Goal: Browse casually

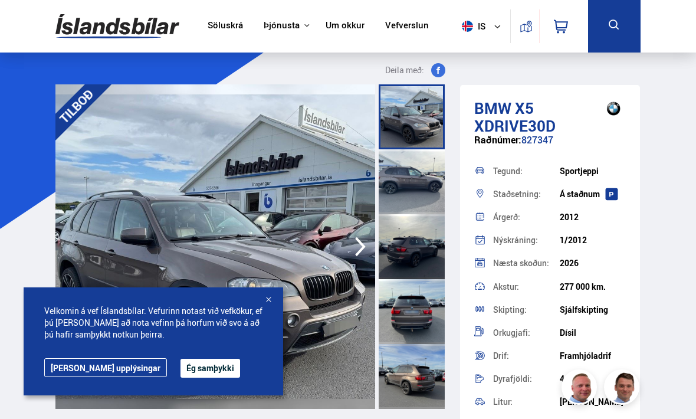
click at [273, 303] on div at bounding box center [269, 301] width 12 height 12
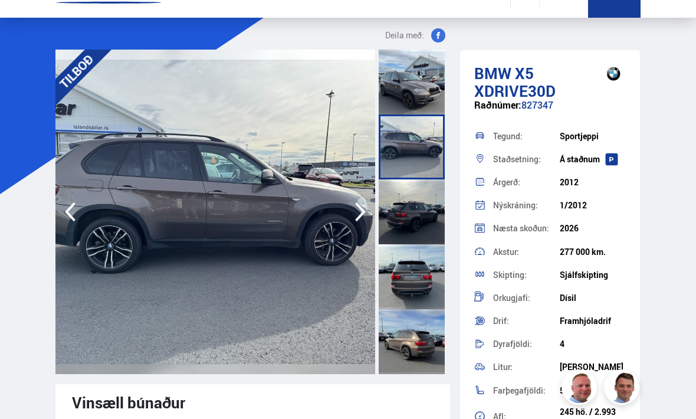
scroll to position [34, 0]
click at [359, 215] on icon "button" at bounding box center [361, 212] width 24 height 28
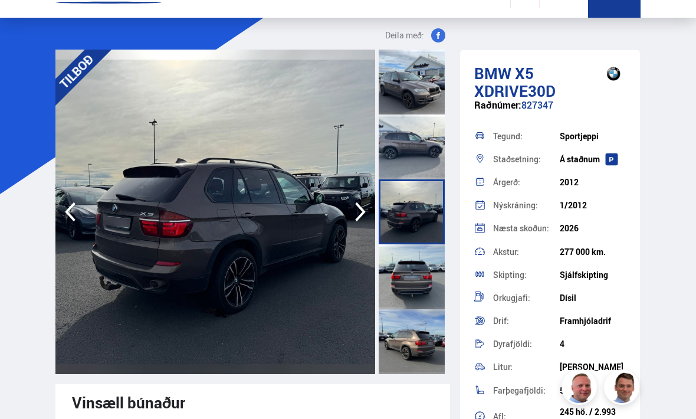
click at [354, 215] on icon "button" at bounding box center [361, 212] width 24 height 28
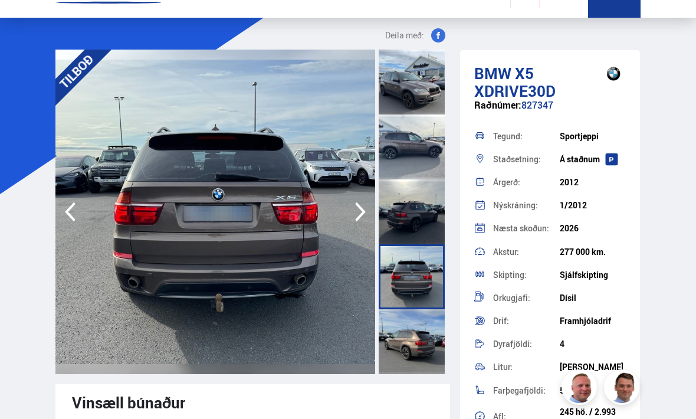
click at [356, 215] on icon "button" at bounding box center [361, 212] width 24 height 28
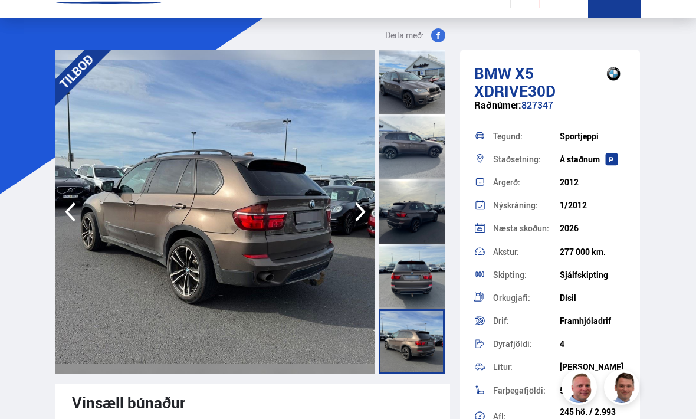
click at [359, 216] on icon "button" at bounding box center [360, 211] width 11 height 19
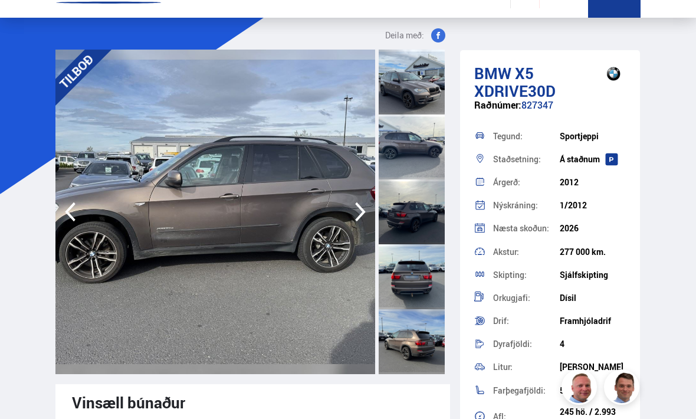
click at [361, 208] on icon "button" at bounding box center [360, 211] width 11 height 19
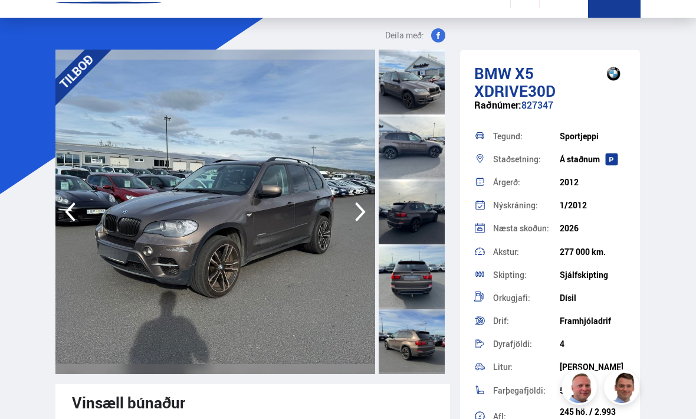
click at [357, 210] on icon "button" at bounding box center [361, 212] width 24 height 28
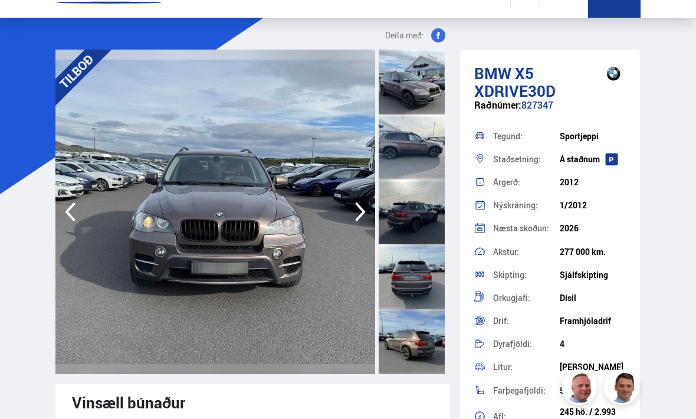
click at [362, 210] on icon "button" at bounding box center [360, 211] width 11 height 19
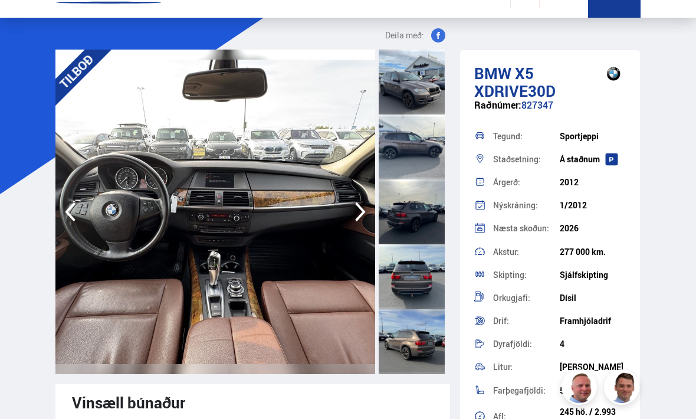
click at [361, 212] on icon "button" at bounding box center [361, 212] width 24 height 28
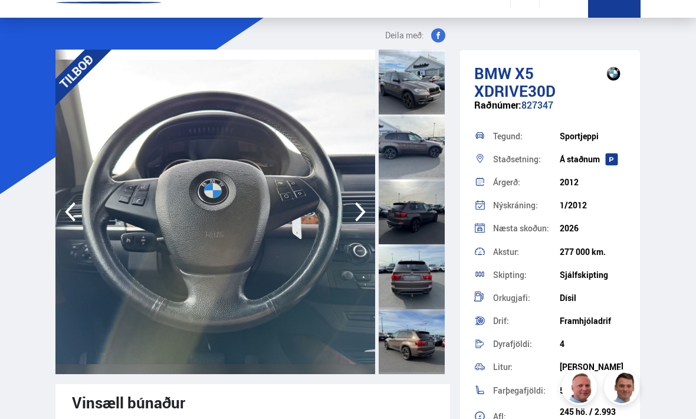
click at [363, 210] on icon "button" at bounding box center [360, 211] width 11 height 19
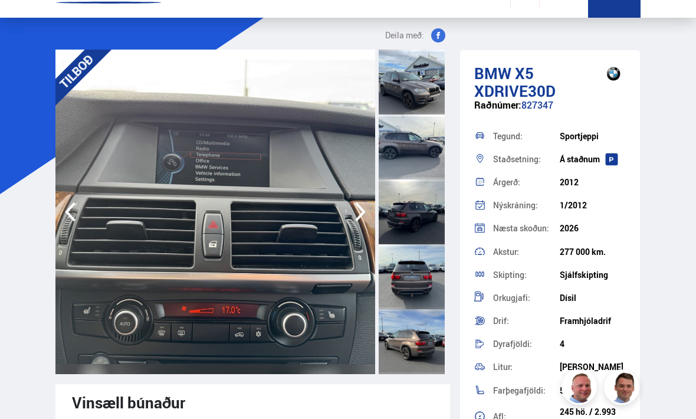
click at [369, 208] on icon "button" at bounding box center [361, 212] width 24 height 28
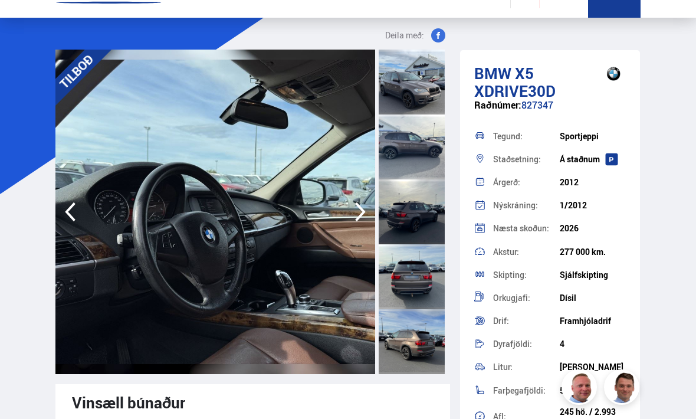
click at [361, 211] on icon "button" at bounding box center [361, 212] width 24 height 28
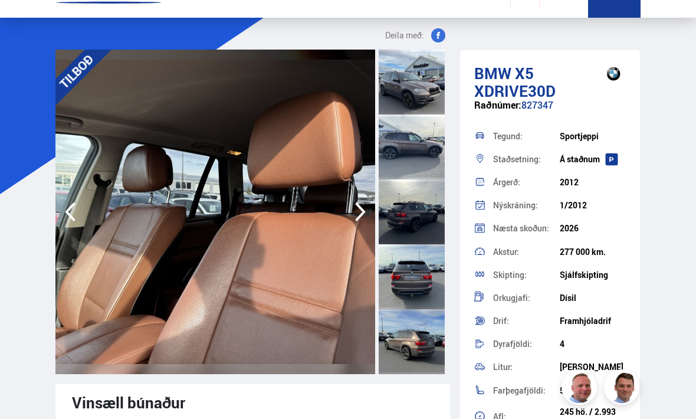
click at [364, 209] on icon "button" at bounding box center [361, 212] width 24 height 28
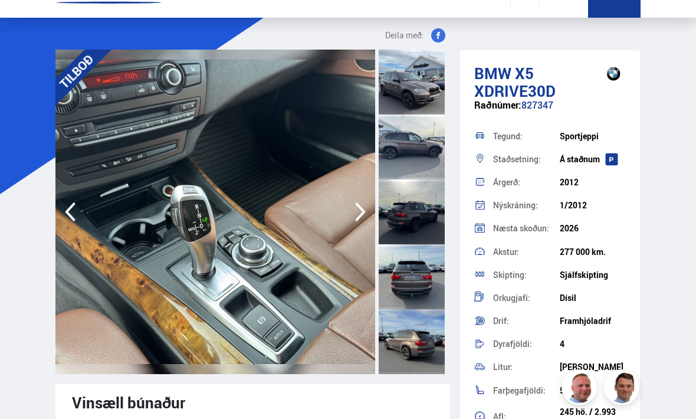
click at [359, 216] on icon "button" at bounding box center [360, 211] width 11 height 19
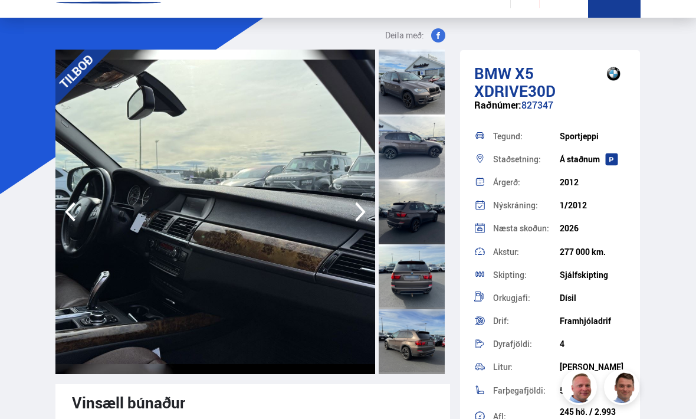
click at [364, 215] on icon "button" at bounding box center [361, 212] width 24 height 28
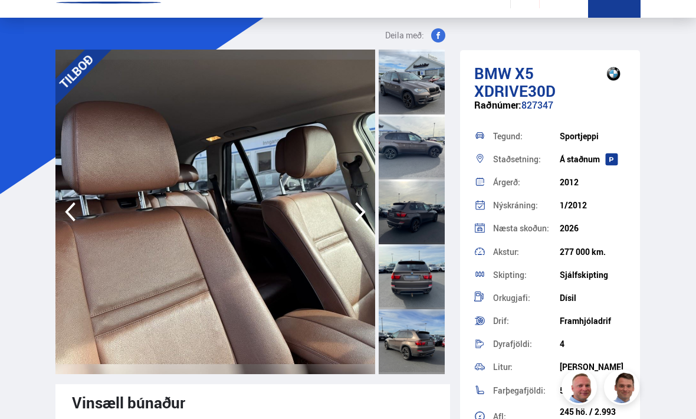
click at [371, 214] on icon "button" at bounding box center [361, 212] width 24 height 28
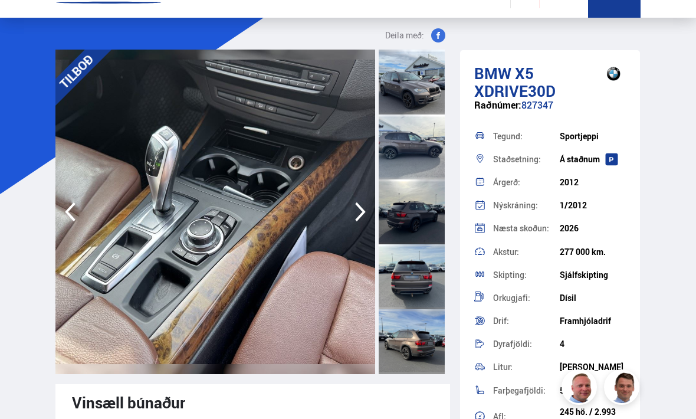
click at [372, 215] on icon "button" at bounding box center [361, 212] width 24 height 28
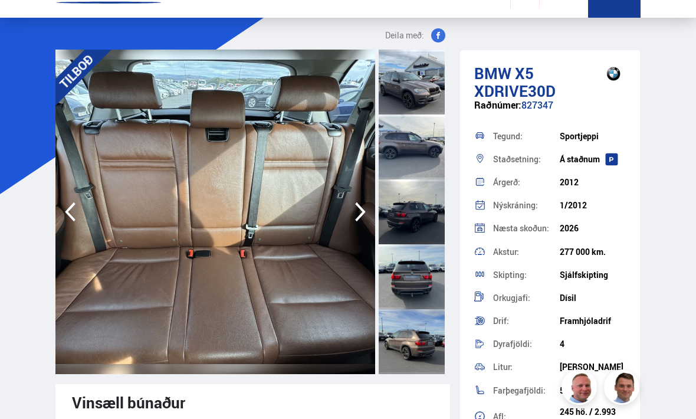
click at [368, 216] on icon "button" at bounding box center [361, 212] width 24 height 28
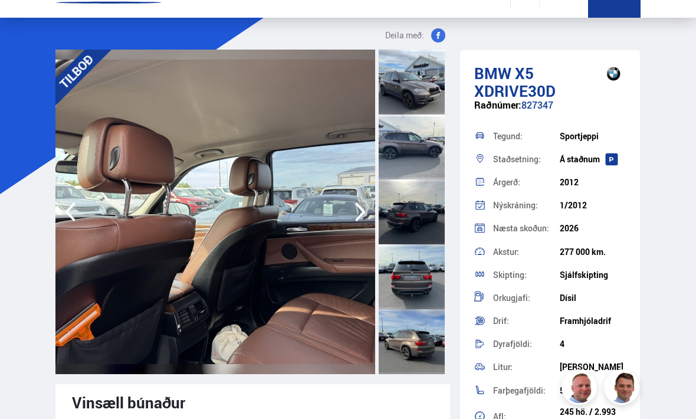
click at [369, 211] on icon "button" at bounding box center [361, 212] width 24 height 28
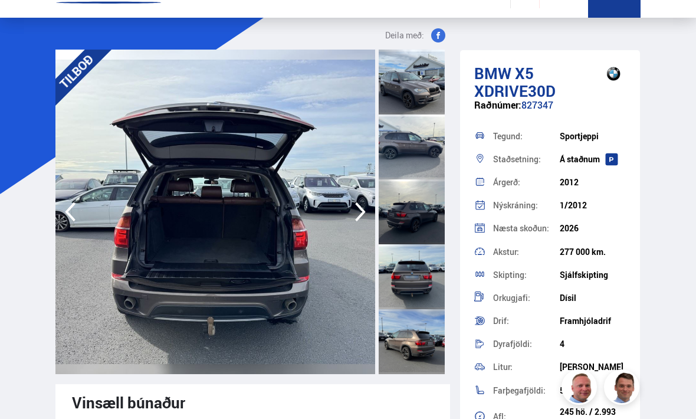
click at [364, 211] on icon "button" at bounding box center [360, 211] width 11 height 19
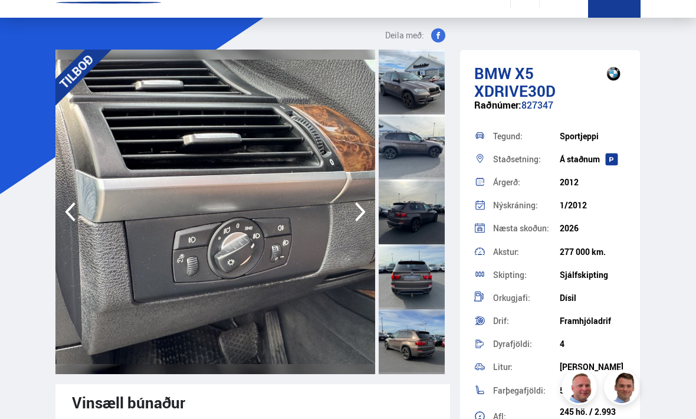
click at [371, 218] on icon "button" at bounding box center [361, 212] width 24 height 28
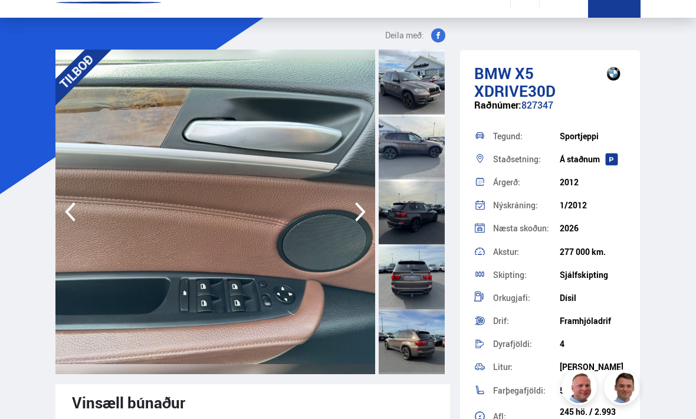
click at [369, 221] on icon "button" at bounding box center [361, 212] width 24 height 28
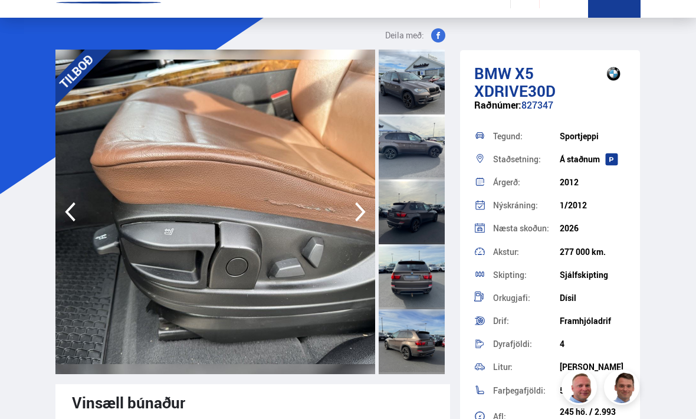
click at [371, 215] on icon "button" at bounding box center [361, 212] width 24 height 28
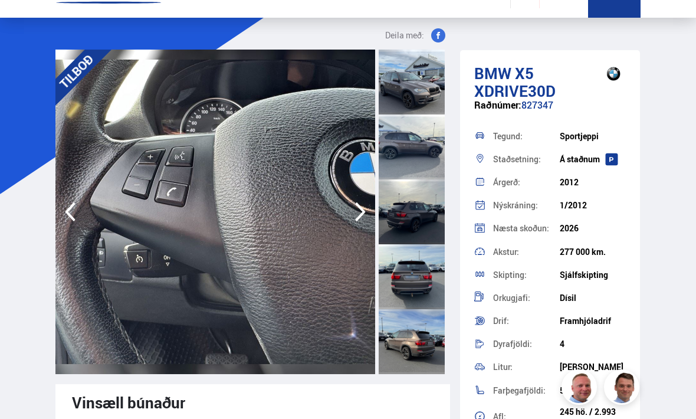
click at [367, 215] on icon "button" at bounding box center [361, 212] width 24 height 28
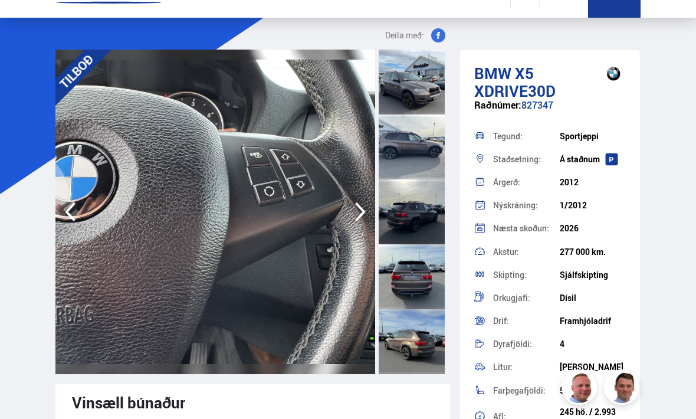
click at [371, 216] on icon "button" at bounding box center [361, 212] width 24 height 28
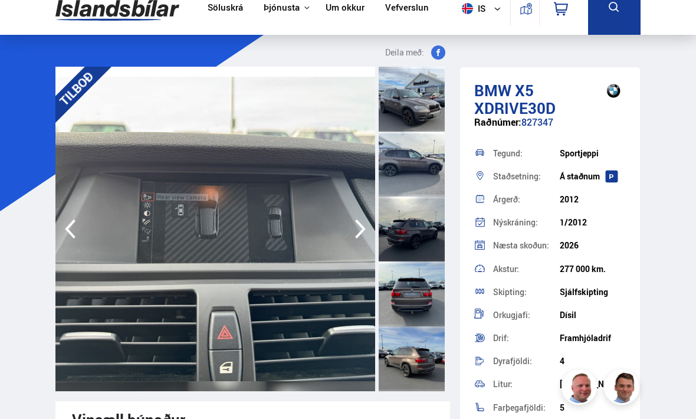
scroll to position [0, 0]
